Goal: Check status: Check status

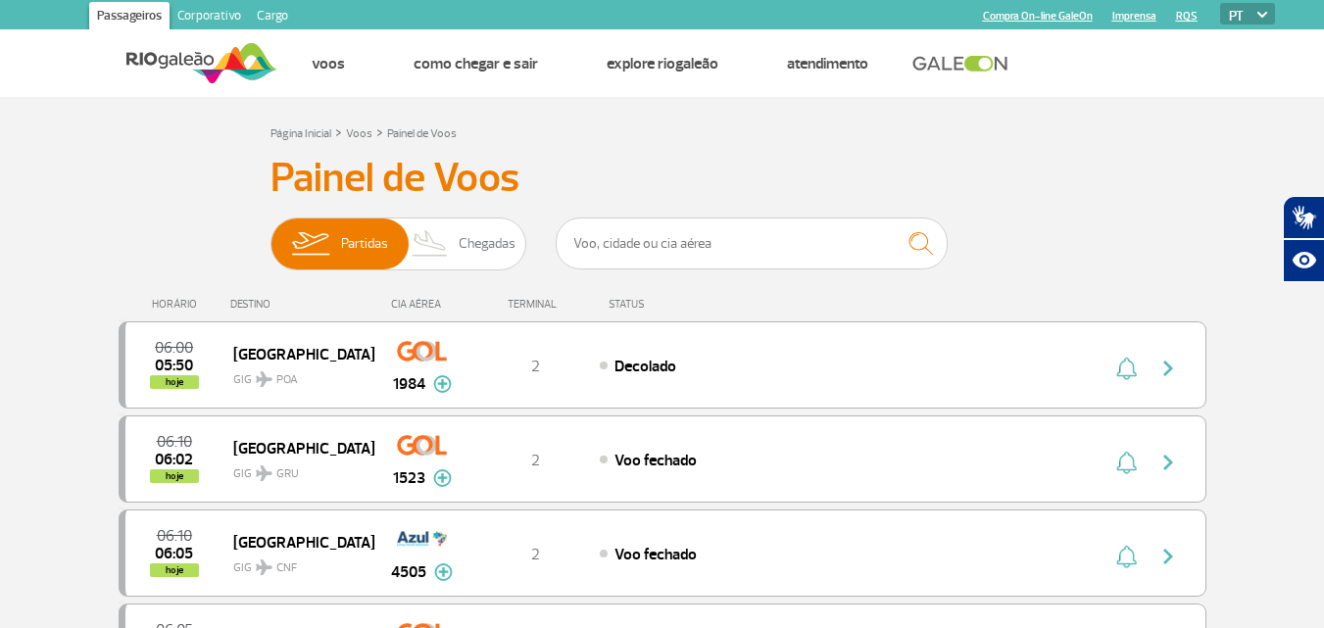
click at [1121, 13] on link "Imprensa" at bounding box center [1134, 16] width 44 height 13
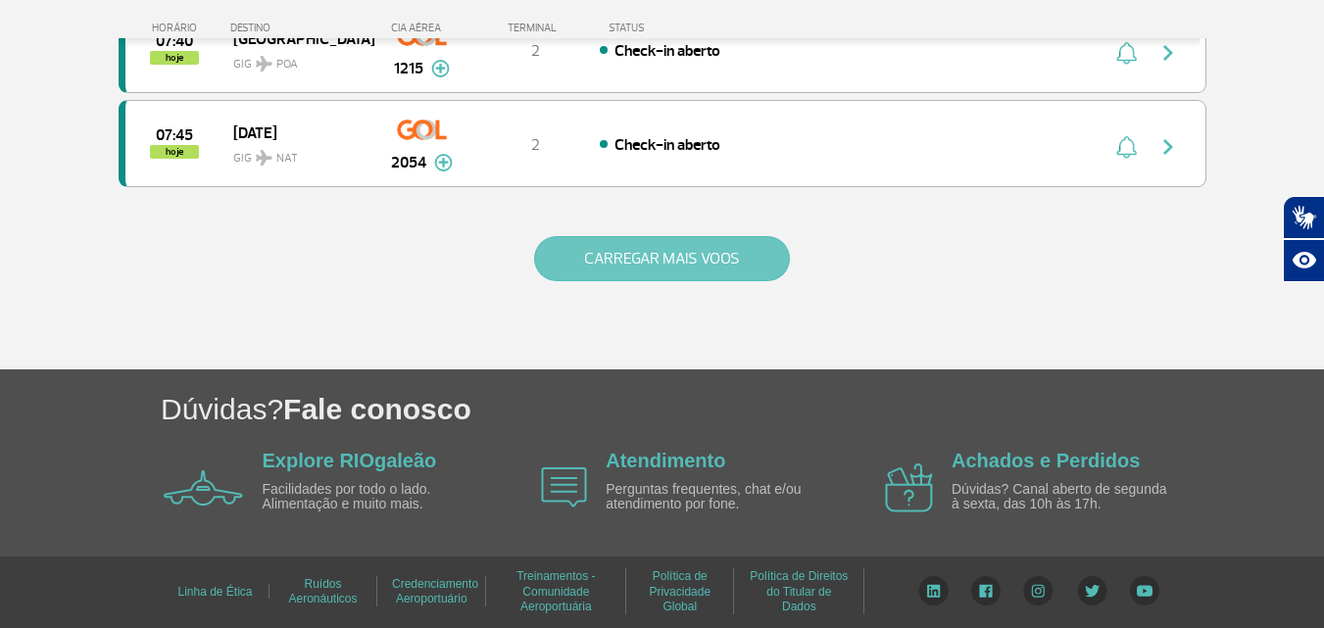
click at [611, 258] on button "CARREGAR MAIS VOOS" at bounding box center [662, 258] width 256 height 45
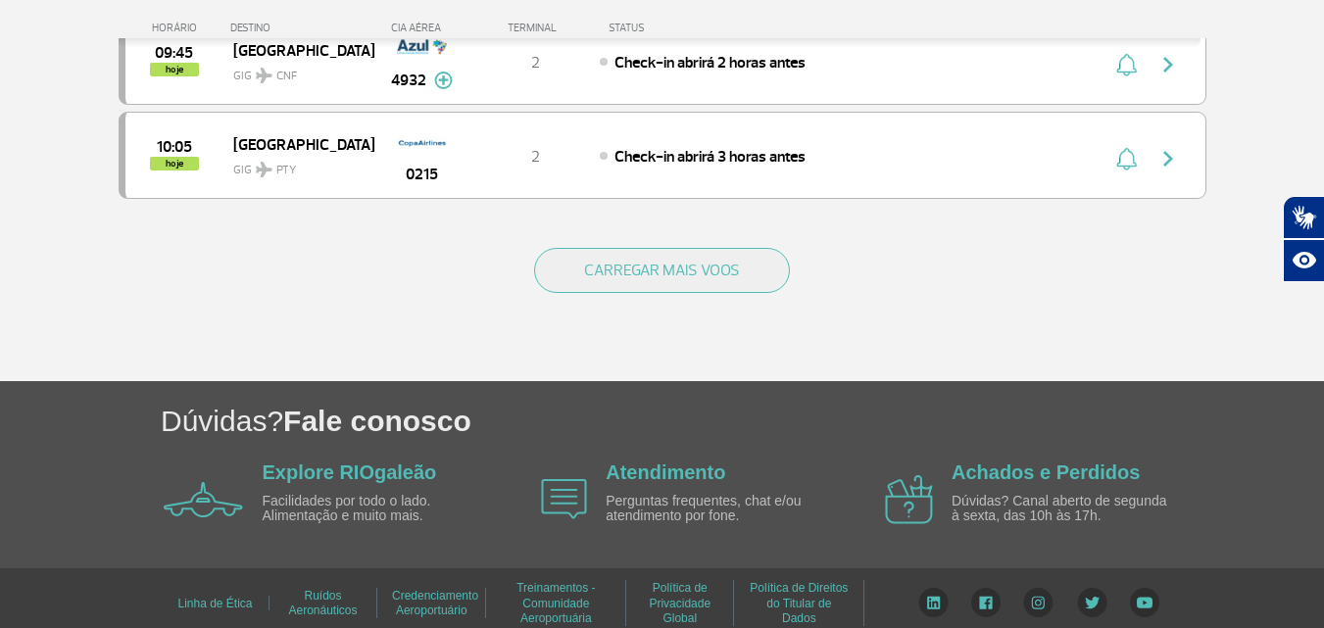
scroll to position [3908, 0]
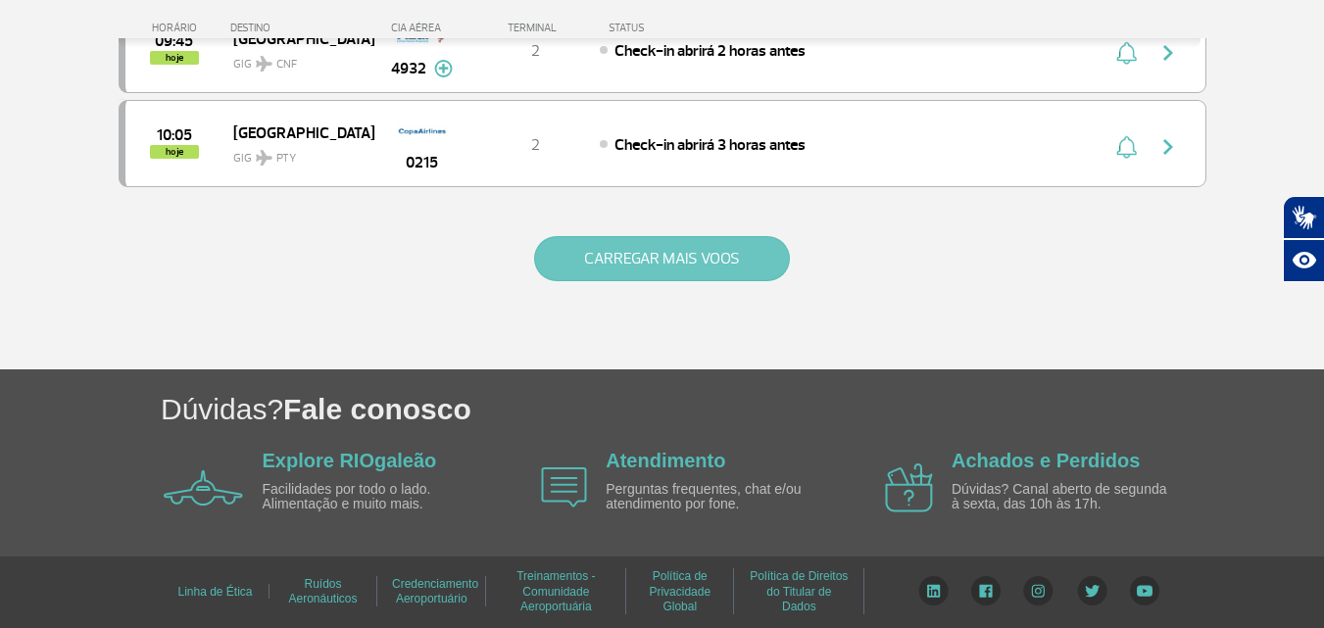
click at [619, 253] on button "CARREGAR MAIS VOOS" at bounding box center [662, 258] width 256 height 45
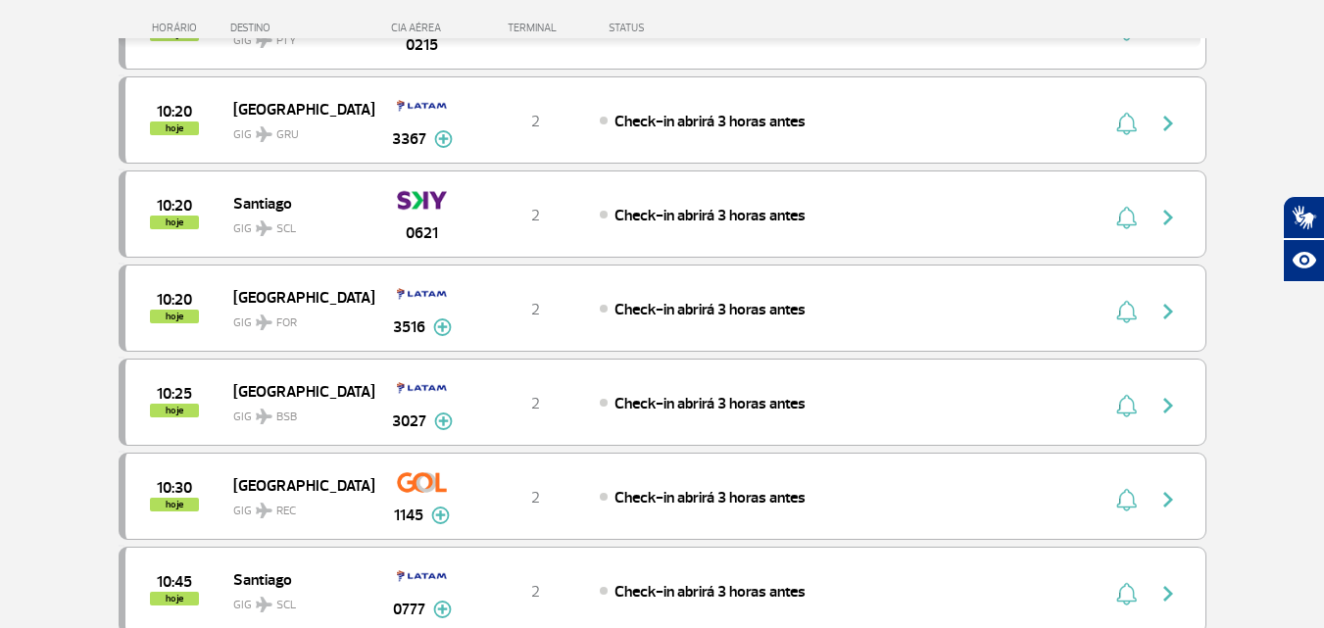
scroll to position [0, 0]
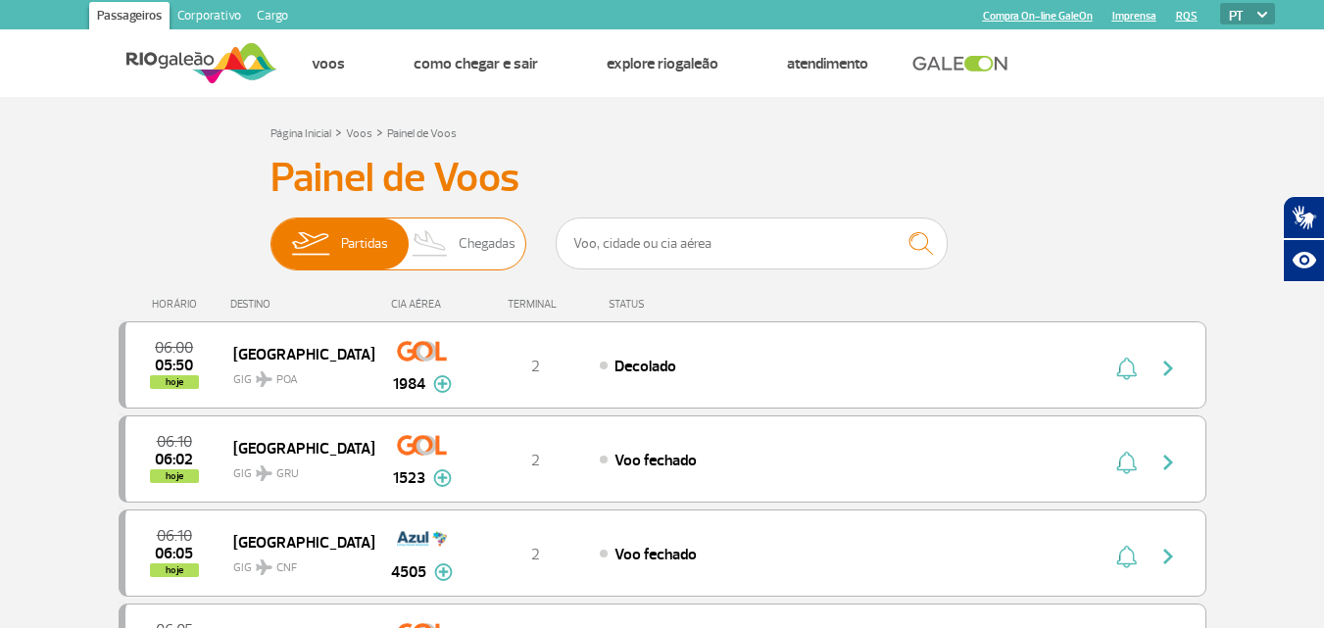
click at [493, 228] on span "Chegadas" at bounding box center [487, 244] width 57 height 51
click at [270, 234] on input "Partidas Chegadas" at bounding box center [270, 234] width 0 height 0
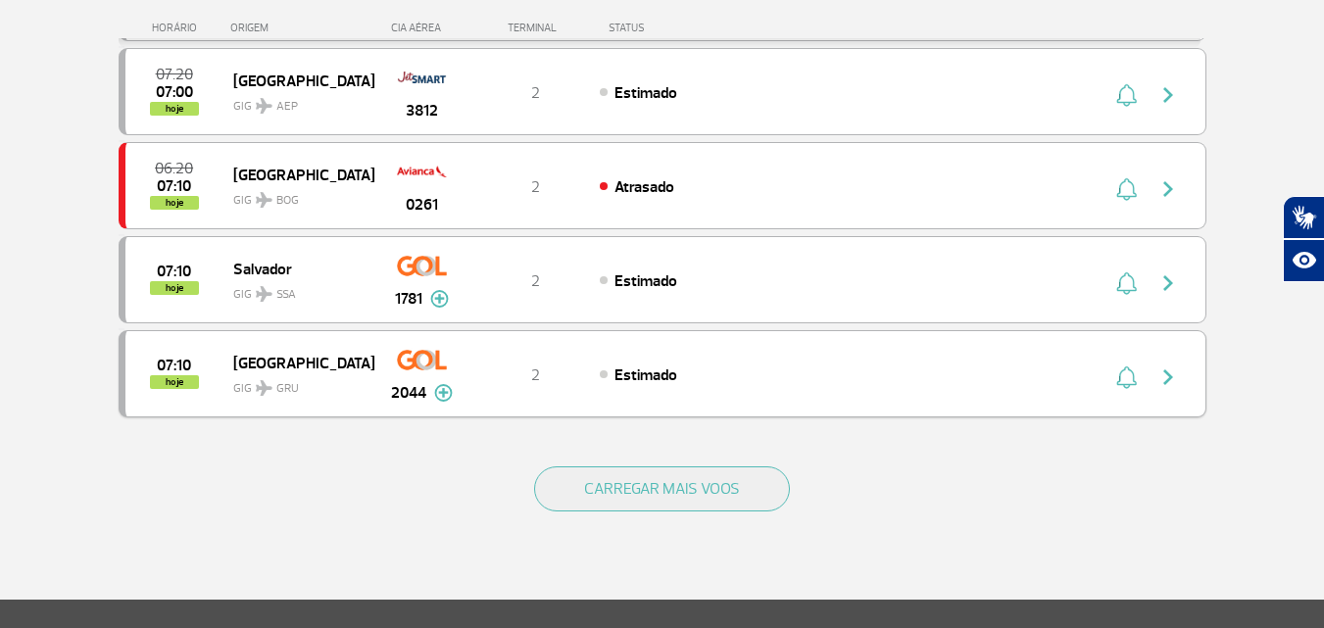
scroll to position [1831, 0]
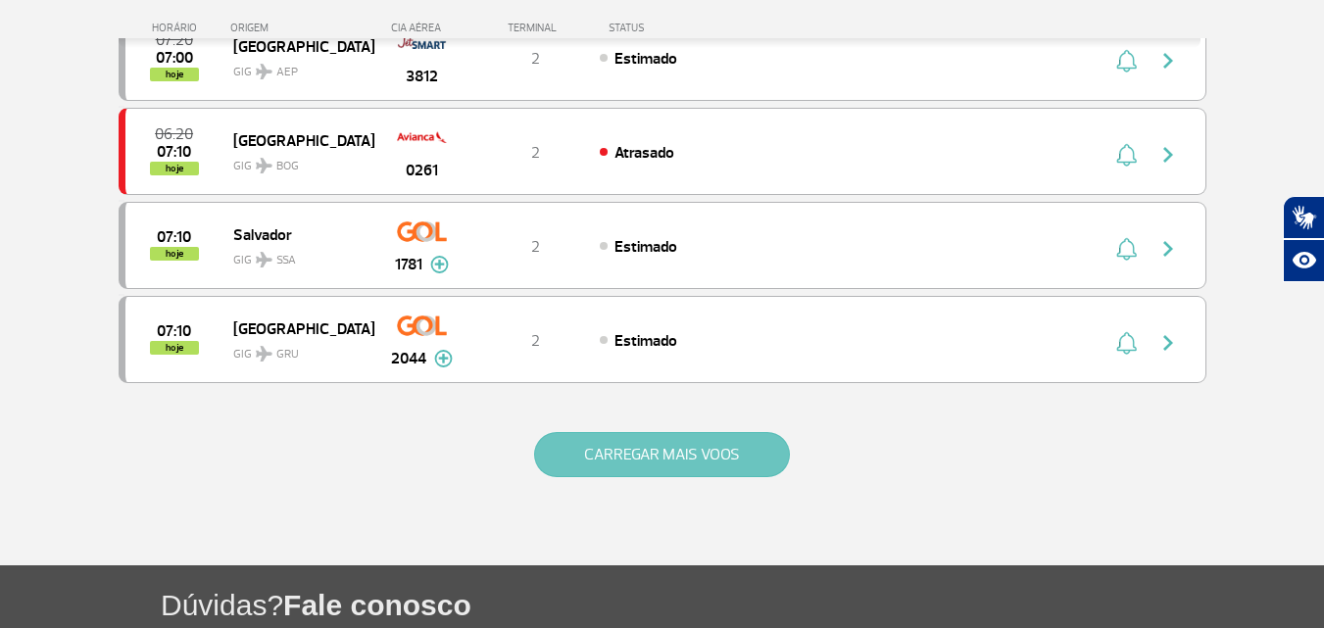
click at [659, 442] on button "CARREGAR MAIS VOOS" at bounding box center [662, 454] width 256 height 45
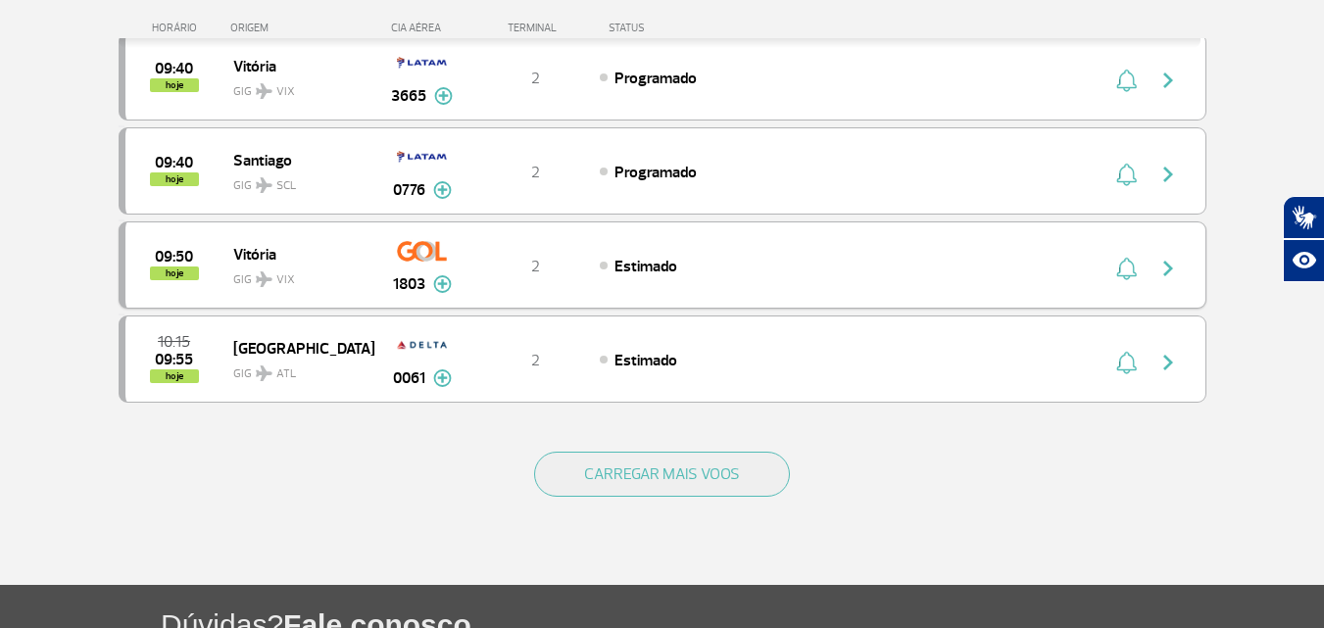
scroll to position [3908, 0]
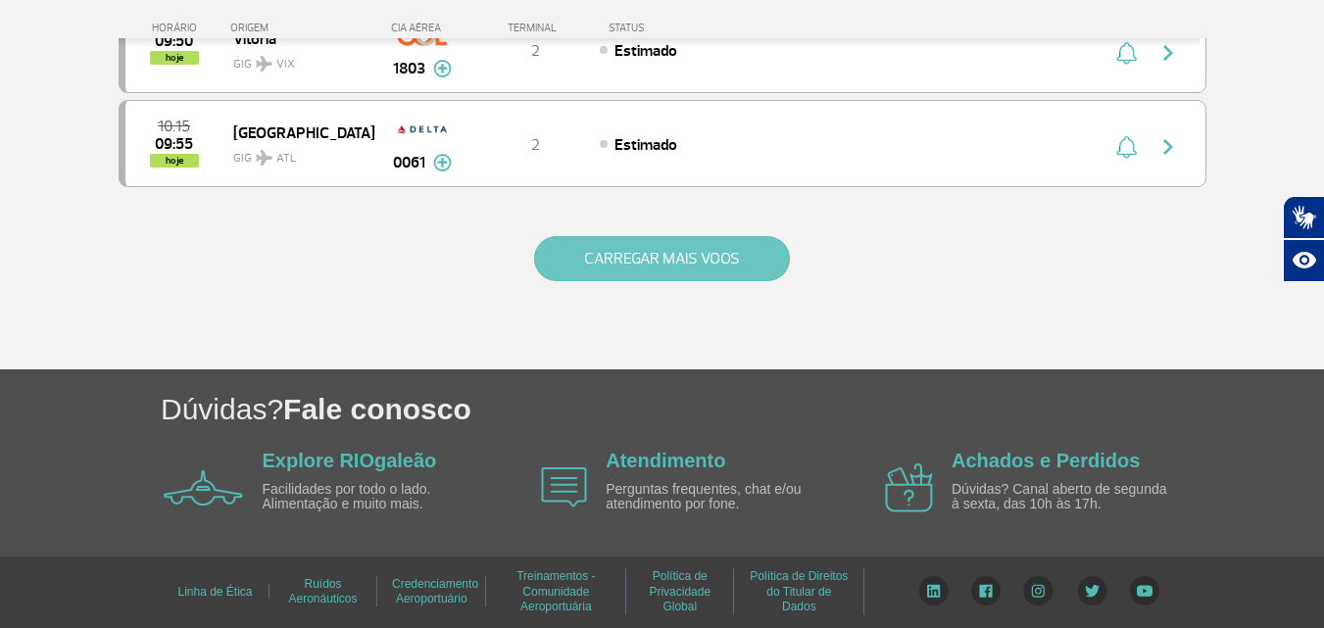
click at [680, 274] on button "CARREGAR MAIS VOOS" at bounding box center [662, 258] width 256 height 45
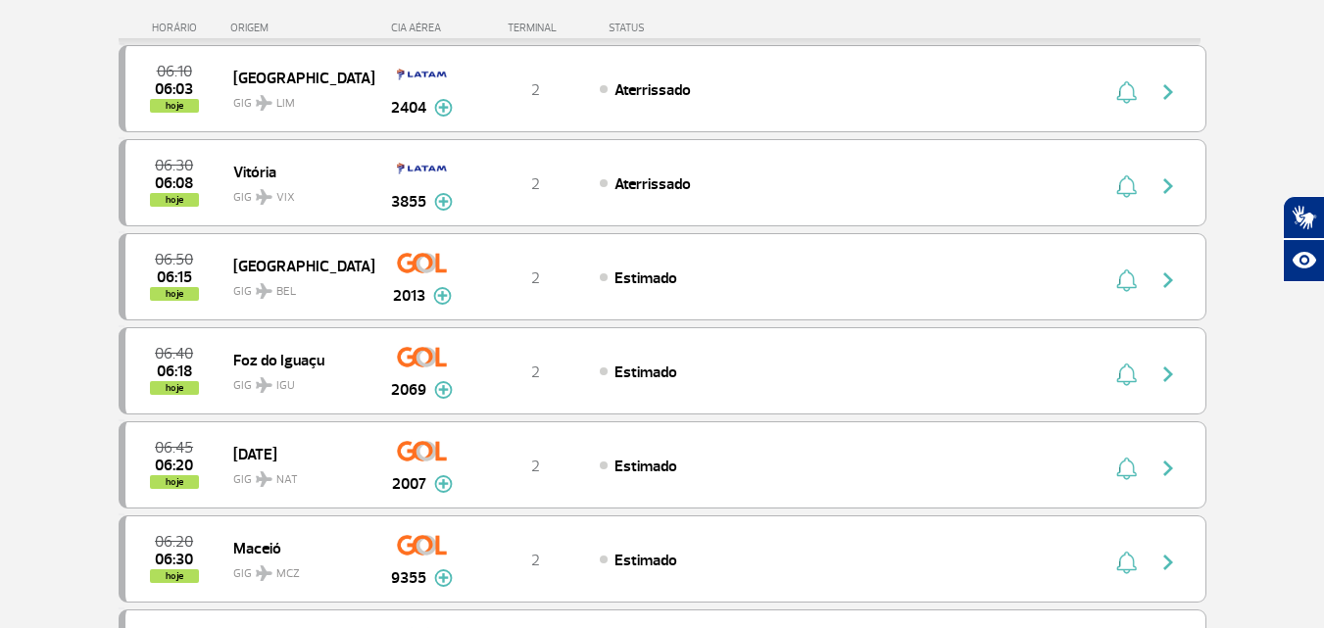
scroll to position [0, 0]
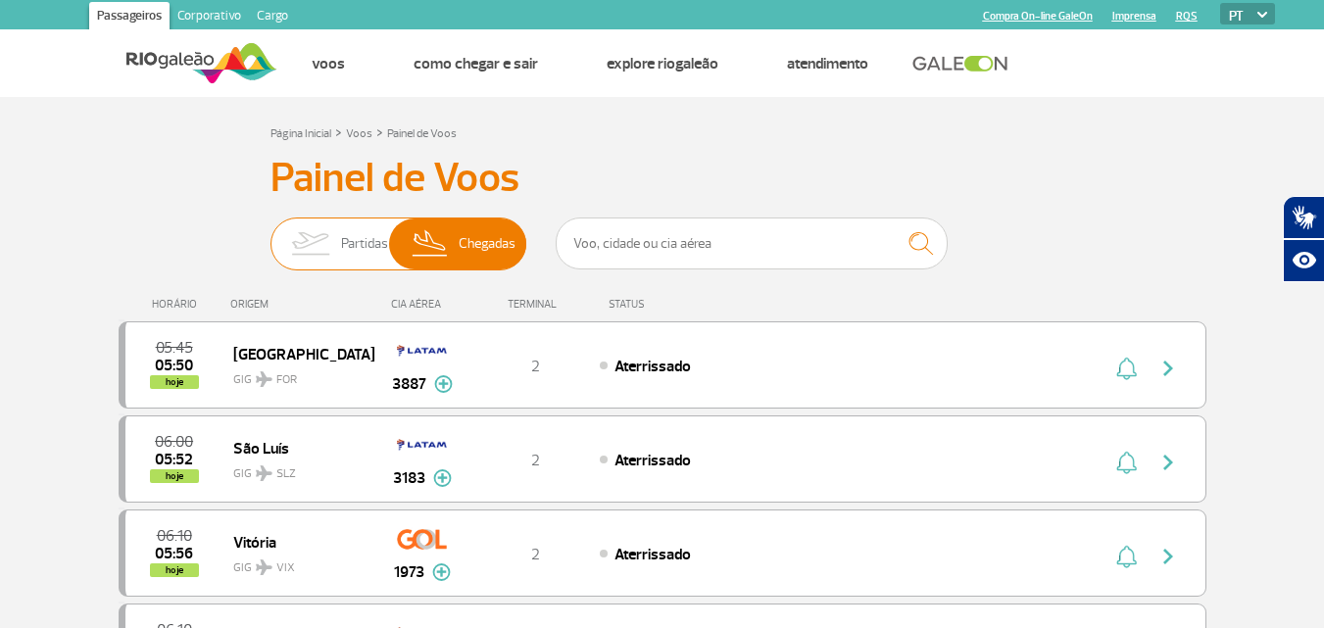
click at [359, 255] on span "Partidas" at bounding box center [364, 244] width 47 height 51
click at [270, 234] on input "Partidas Chegadas" at bounding box center [270, 234] width 0 height 0
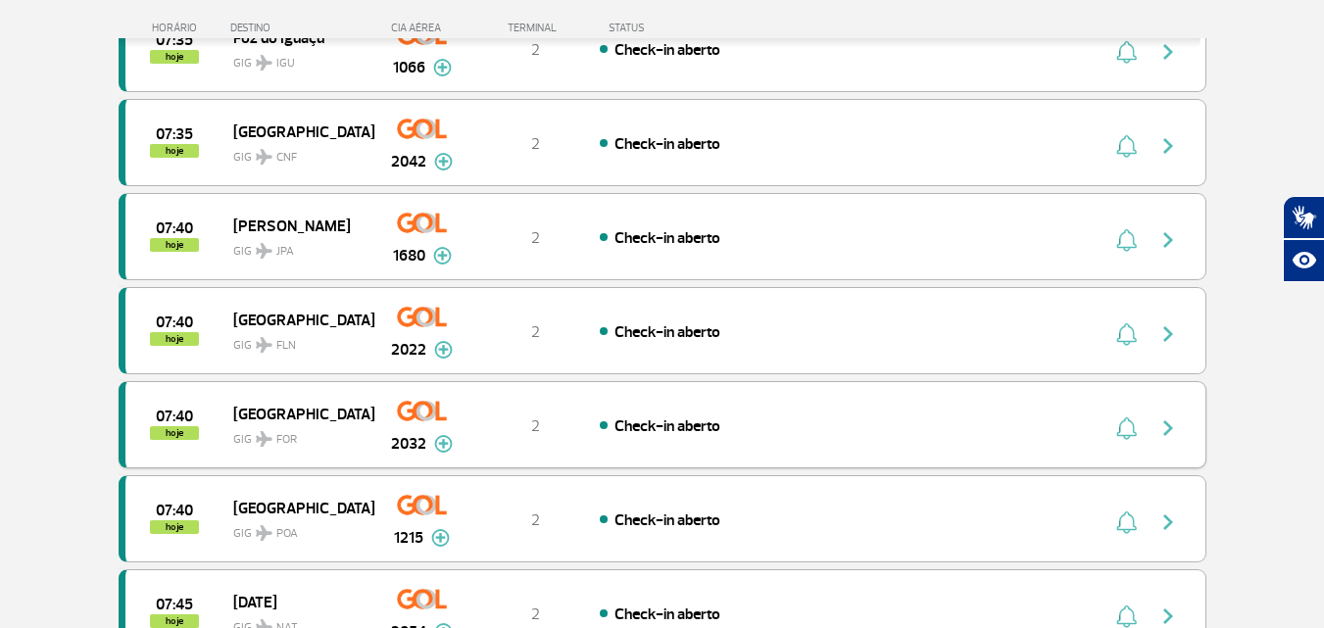
scroll to position [1733, 0]
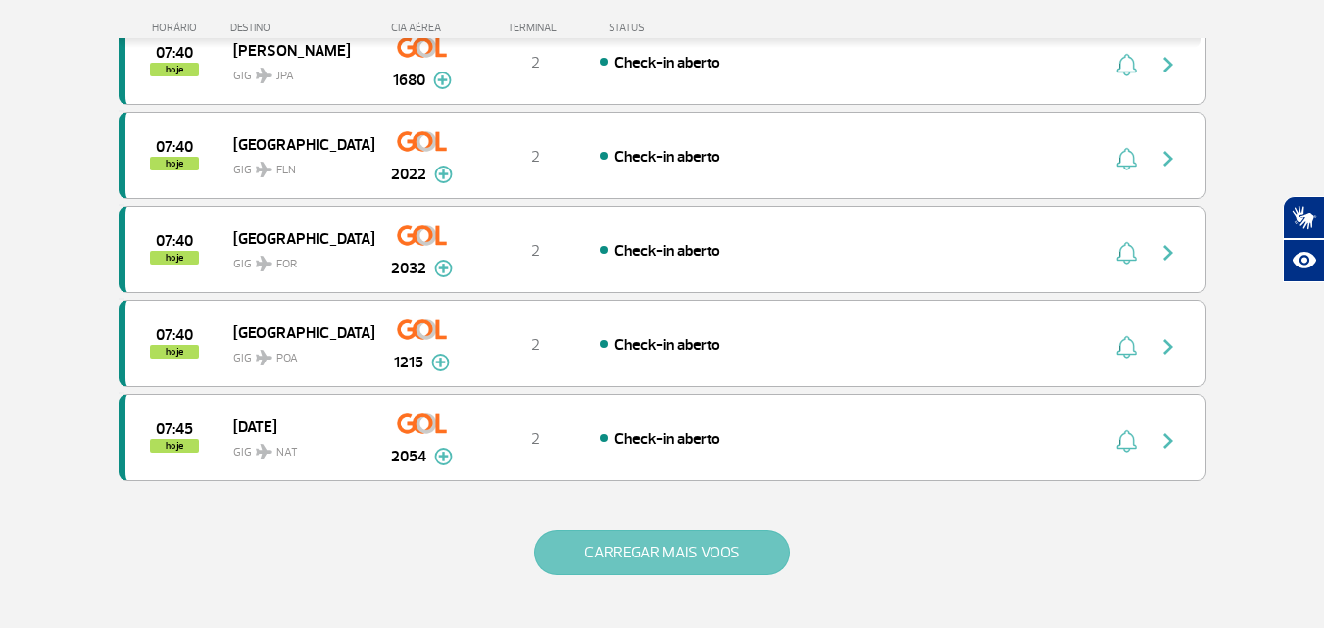
click at [598, 547] on button "CARREGAR MAIS VOOS" at bounding box center [662, 552] width 256 height 45
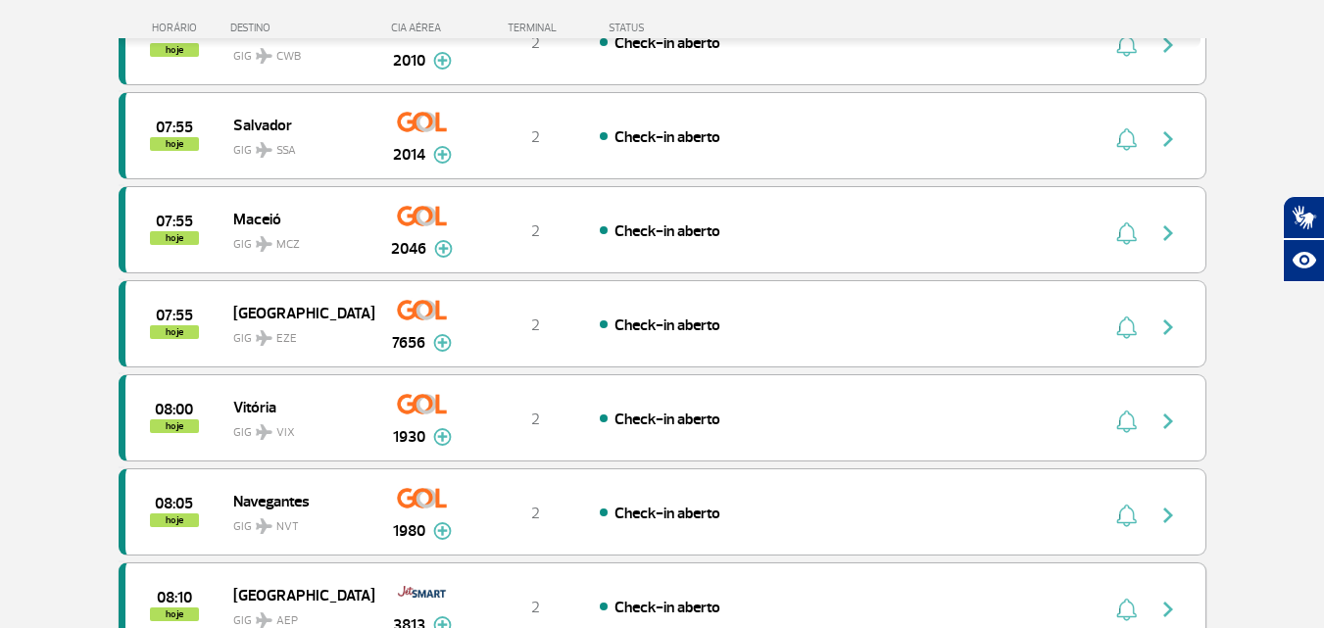
scroll to position [2810, 0]
